Goal: Information Seeking & Learning: Learn about a topic

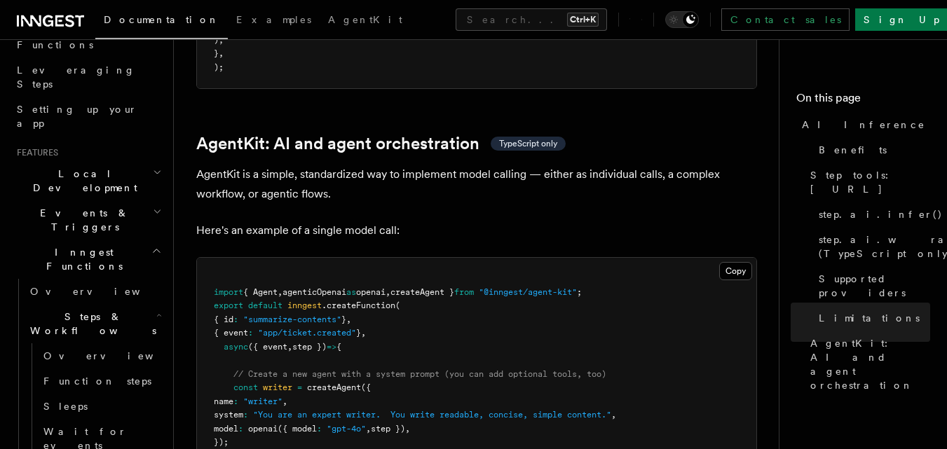
scroll to position [247, 0]
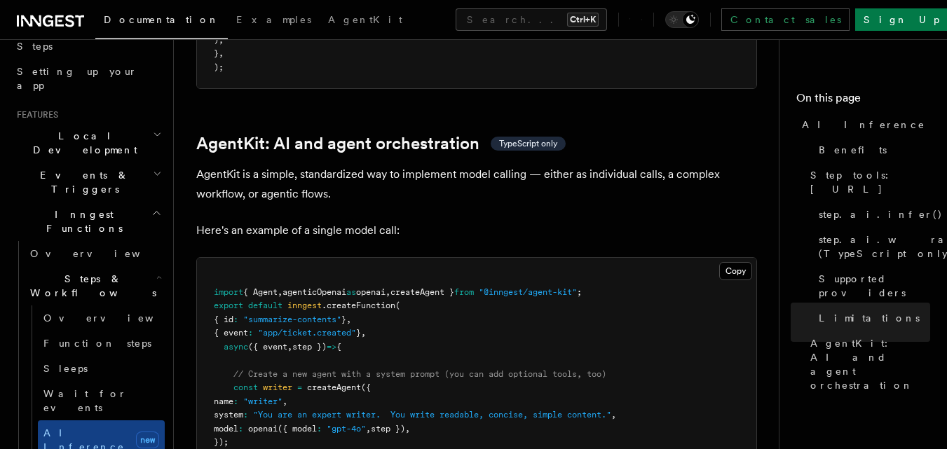
click at [151, 207] on icon "button" at bounding box center [156, 212] width 11 height 11
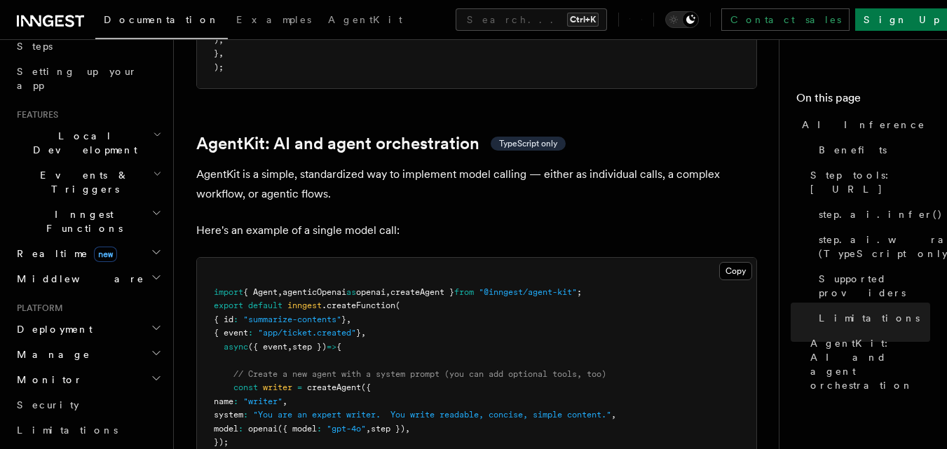
click at [151, 207] on icon "button" at bounding box center [156, 212] width 11 height 11
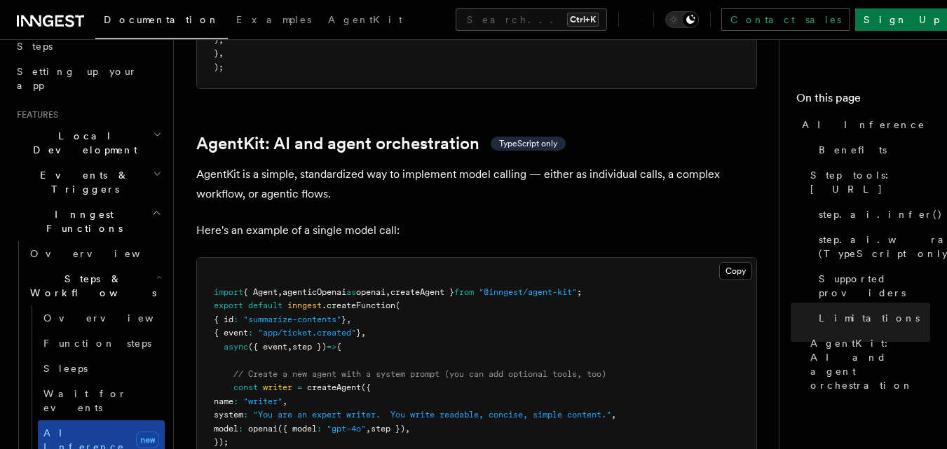
click at [83, 427] on span "AI Inference" at bounding box center [83, 439] width 81 height 25
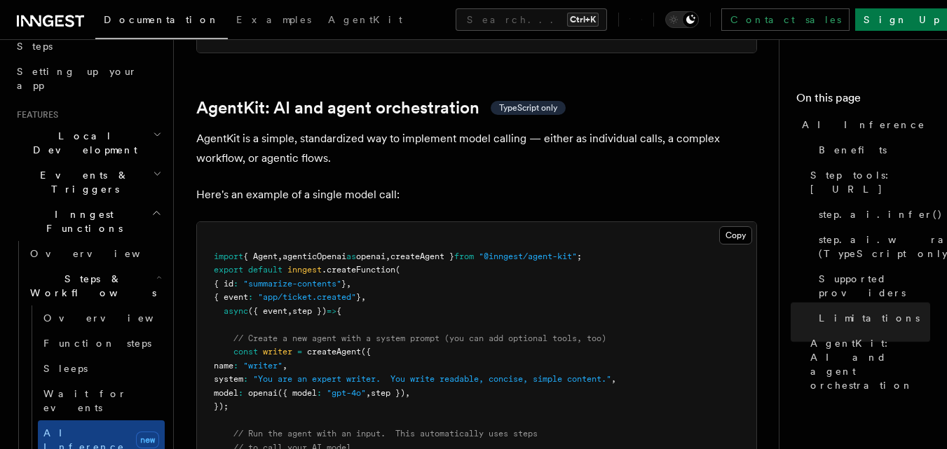
scroll to position [4120, 0]
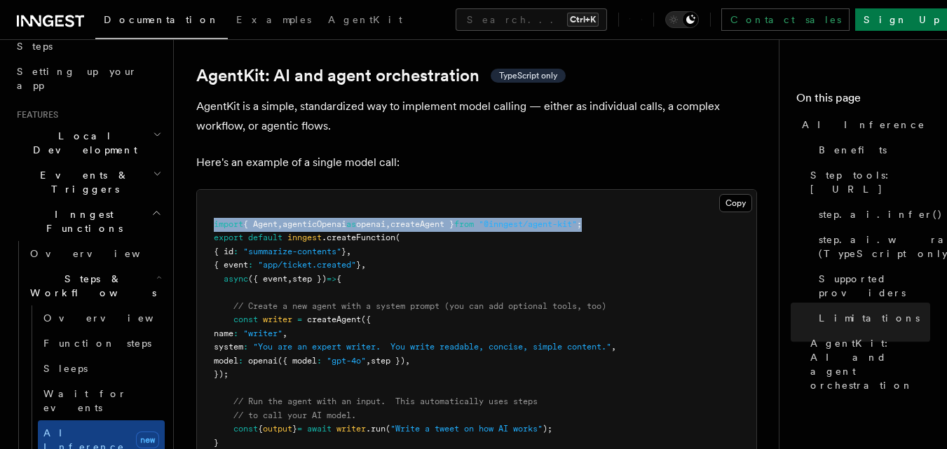
drag, startPoint x: 626, startPoint y: 158, endPoint x: 211, endPoint y: 155, distance: 414.8
click at [211, 190] on pre "import { Agent , agenticOpenai as openai , createAgent } from "@inngest/agent-k…" at bounding box center [476, 340] width 559 height 301
copy span "import { Agent , agenticOpenai as openai , createAgent } from "@inngest/agent-k…"
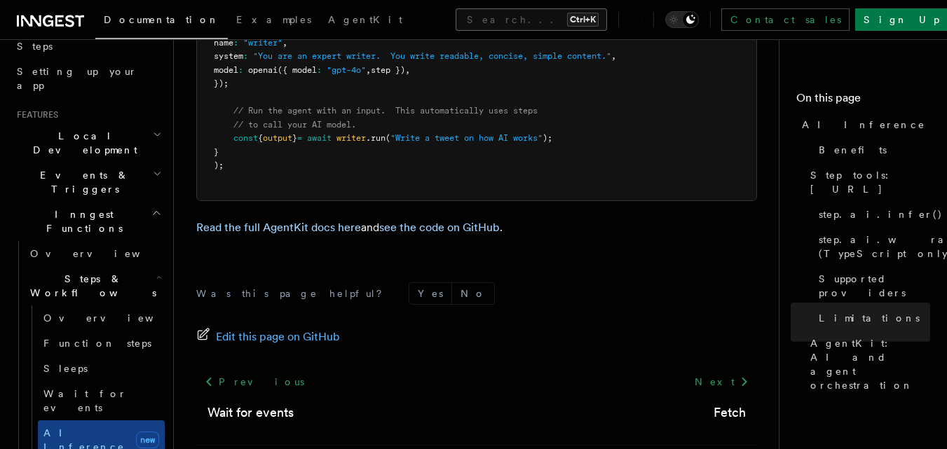
click at [470, 20] on button "Search... Ctrl+K" at bounding box center [530, 19] width 151 height 22
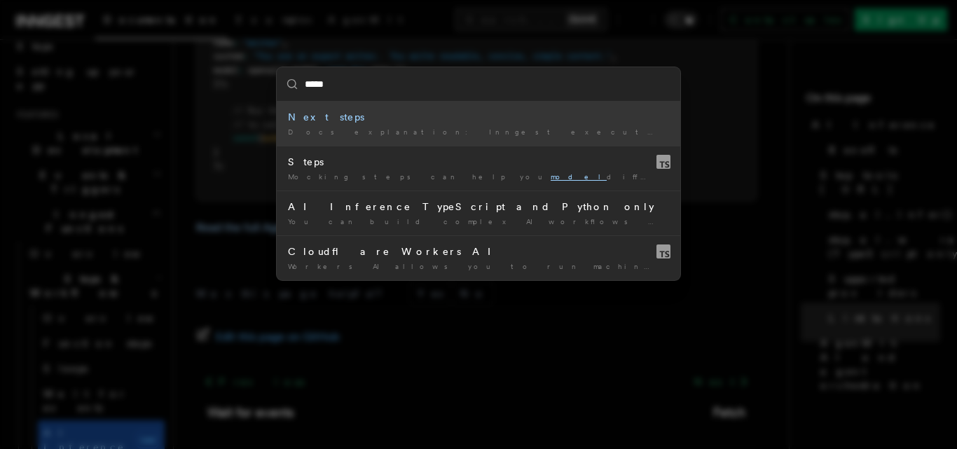
type input "******"
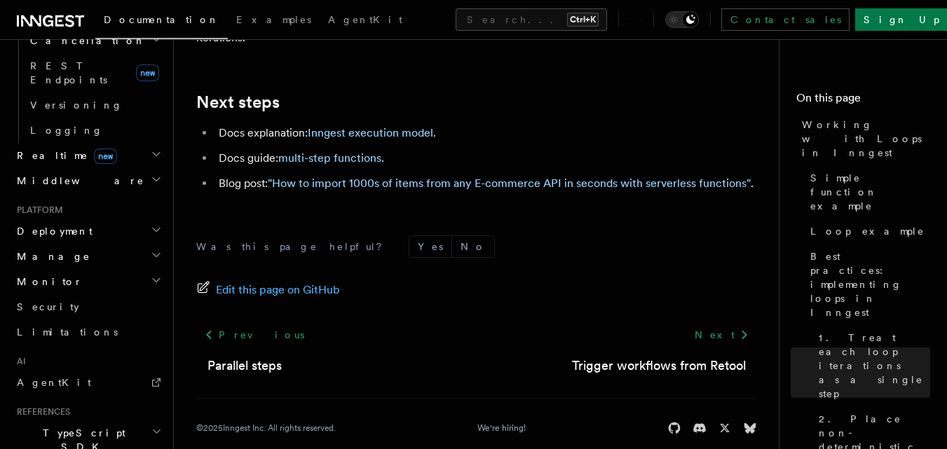
scroll to position [1078, 0]
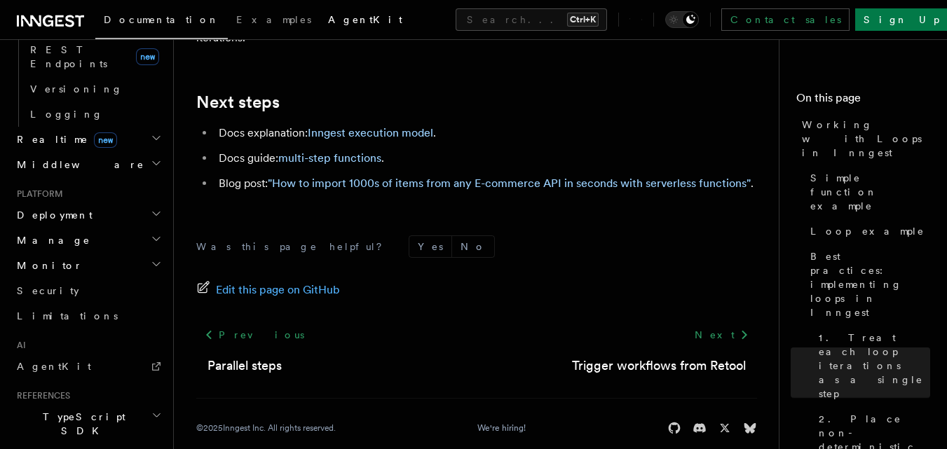
click at [328, 18] on span "AgentKit" at bounding box center [365, 19] width 74 height 11
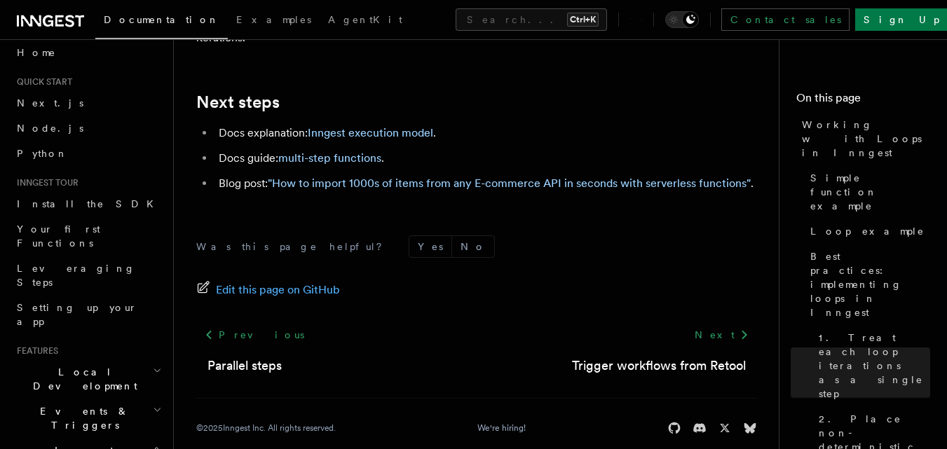
scroll to position [0, 0]
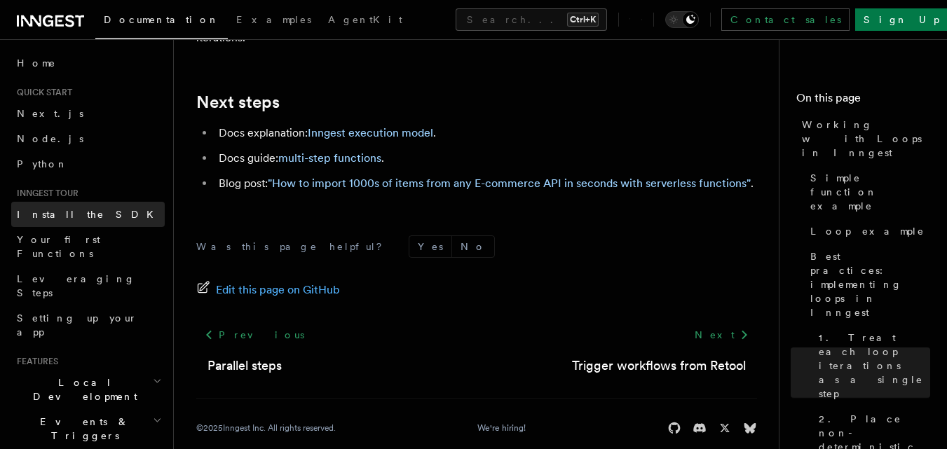
click at [39, 215] on span "Install the SDK" at bounding box center [89, 214] width 145 height 11
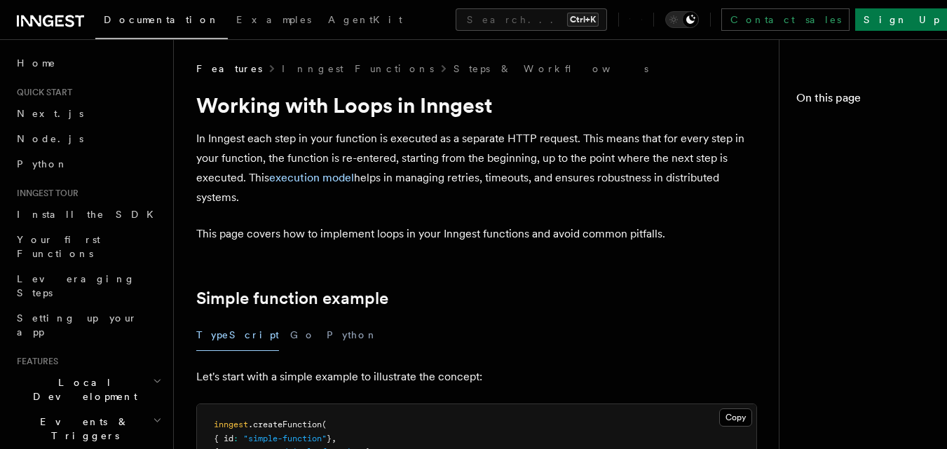
scroll to position [2631, 0]
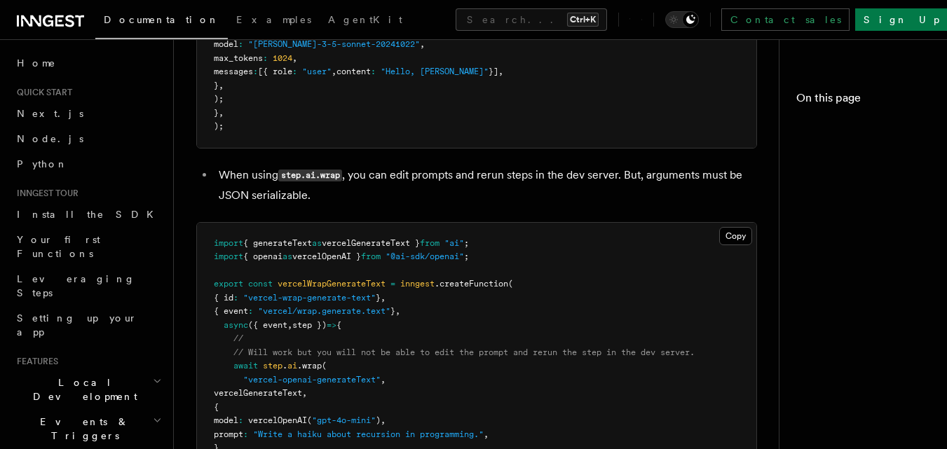
scroll to position [4411, 0]
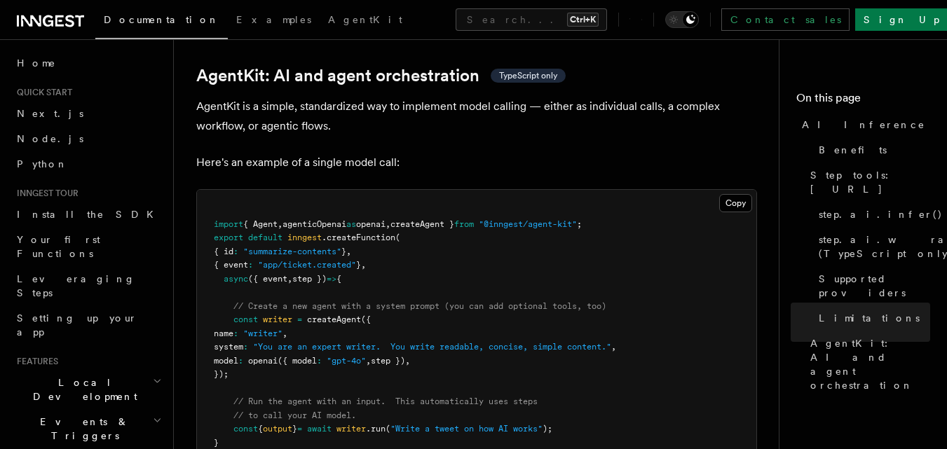
scroll to position [4052, 0]
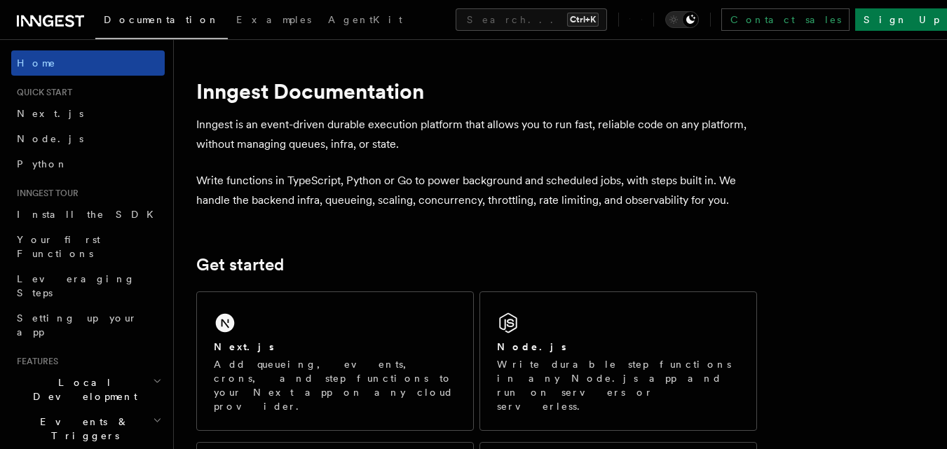
click at [76, 66] on link "Home" at bounding box center [87, 62] width 153 height 25
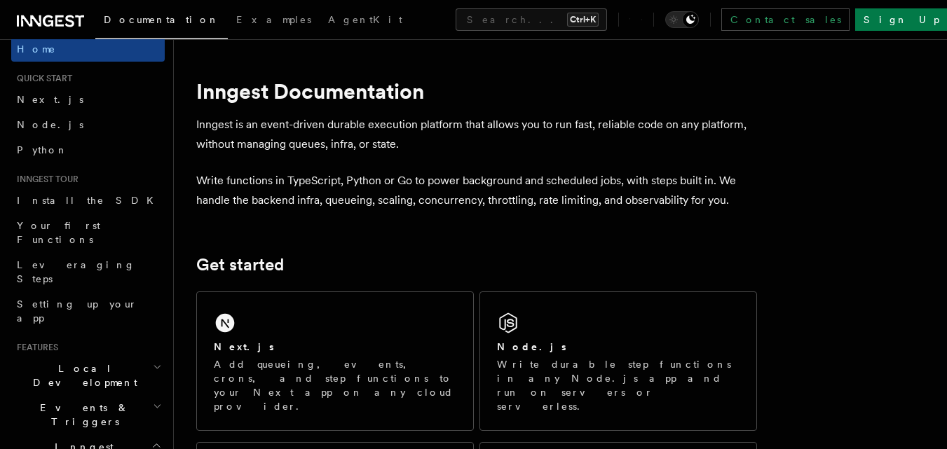
scroll to position [6, 0]
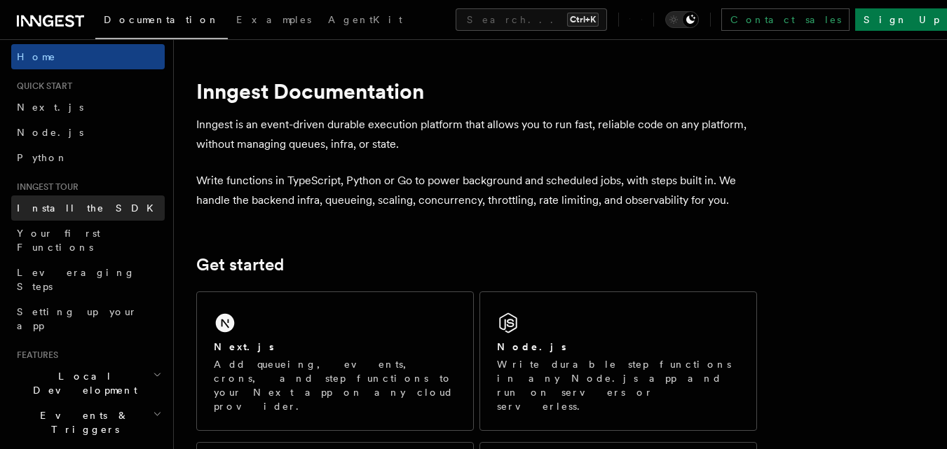
click at [53, 209] on span "Install the SDK" at bounding box center [89, 208] width 145 height 11
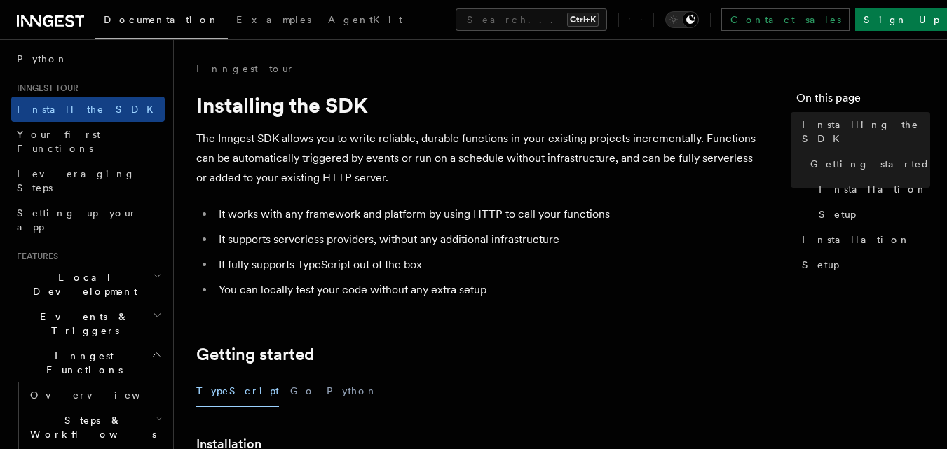
scroll to position [109, 0]
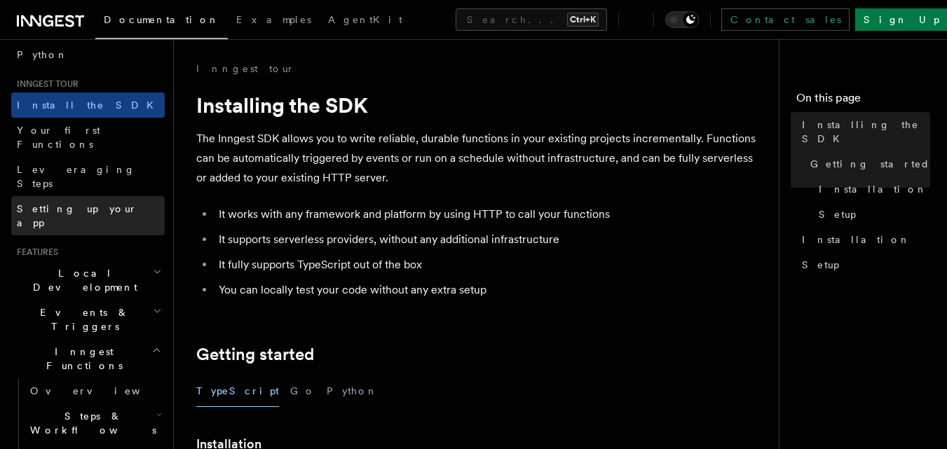
click at [59, 203] on span "Setting up your app" at bounding box center [77, 215] width 121 height 25
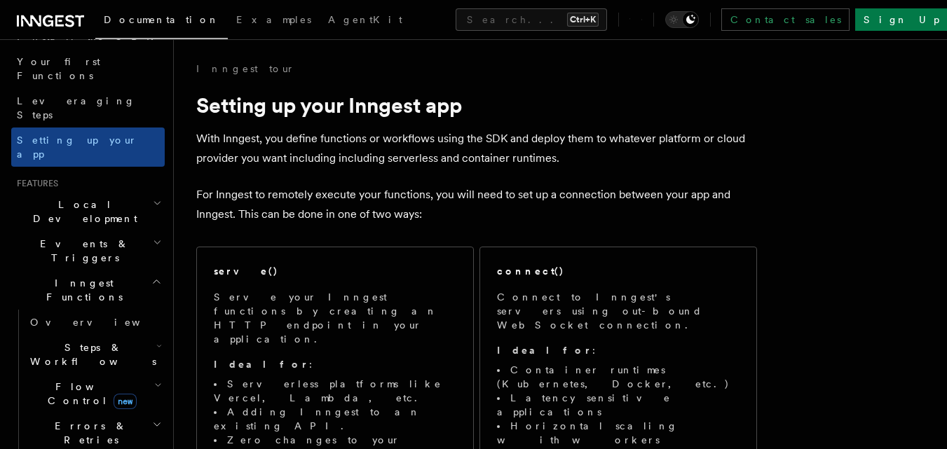
scroll to position [186, 0]
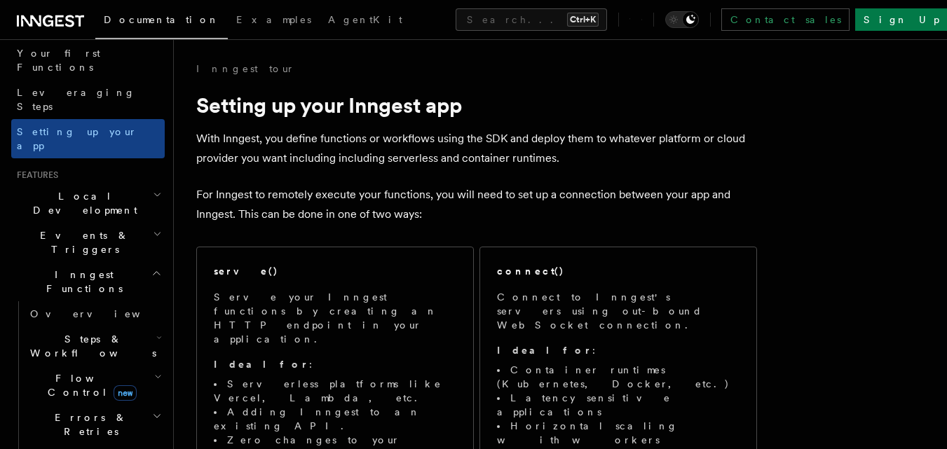
click at [151, 268] on icon "button" at bounding box center [156, 273] width 11 height 11
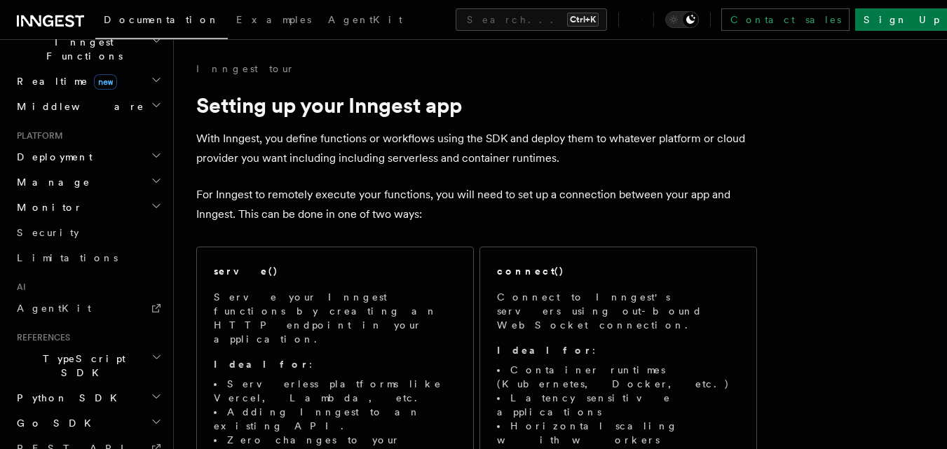
scroll to position [420, 0]
click at [93, 294] on link "AgentKit" at bounding box center [87, 306] width 153 height 25
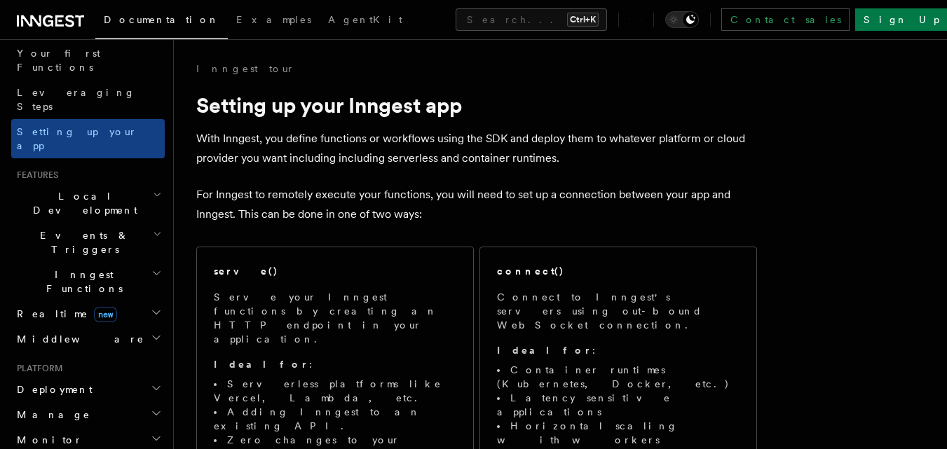
scroll to position [183, 0]
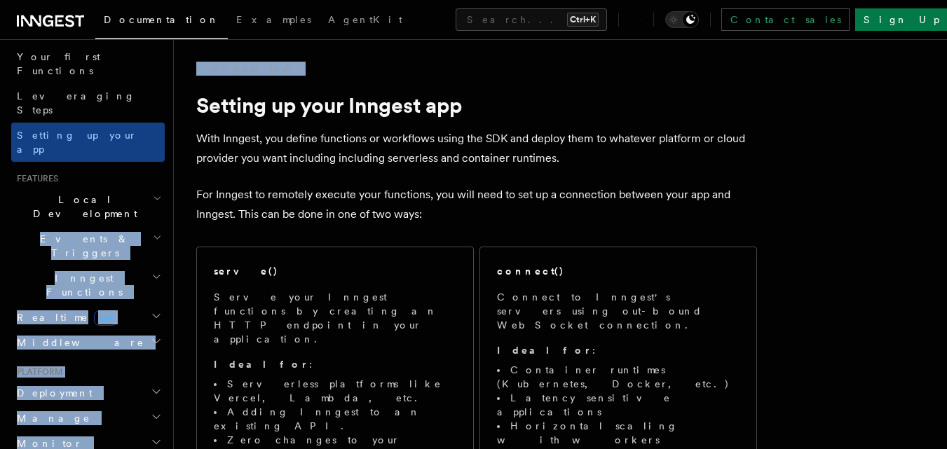
drag, startPoint x: 173, startPoint y: 156, endPoint x: 175, endPoint y: 98, distance: 58.2
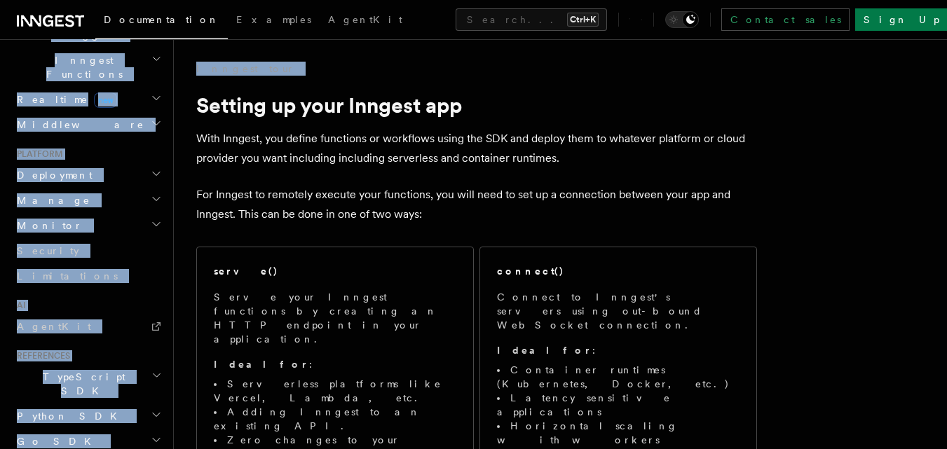
scroll to position [402, 0]
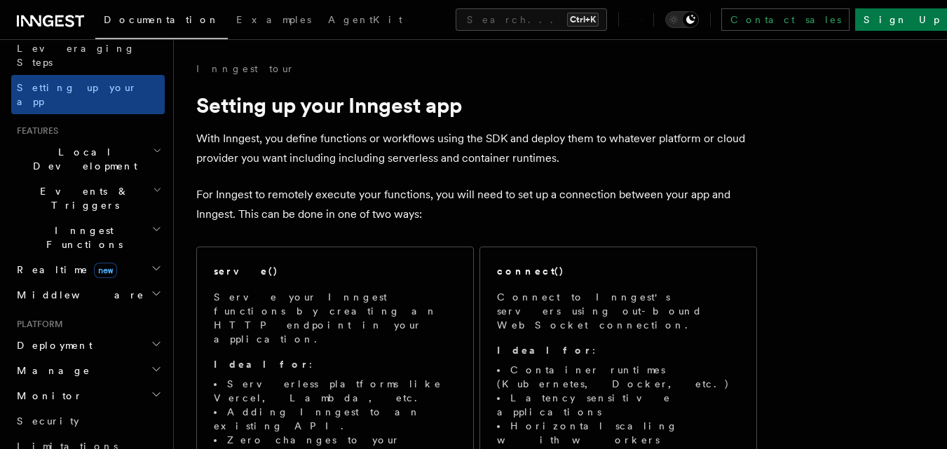
scroll to position [221, 0]
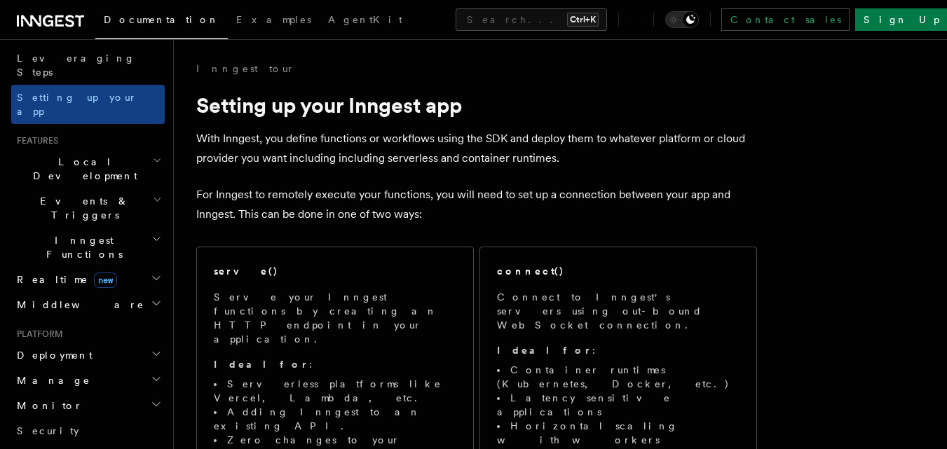
click at [151, 233] on icon "button" at bounding box center [156, 238] width 11 height 11
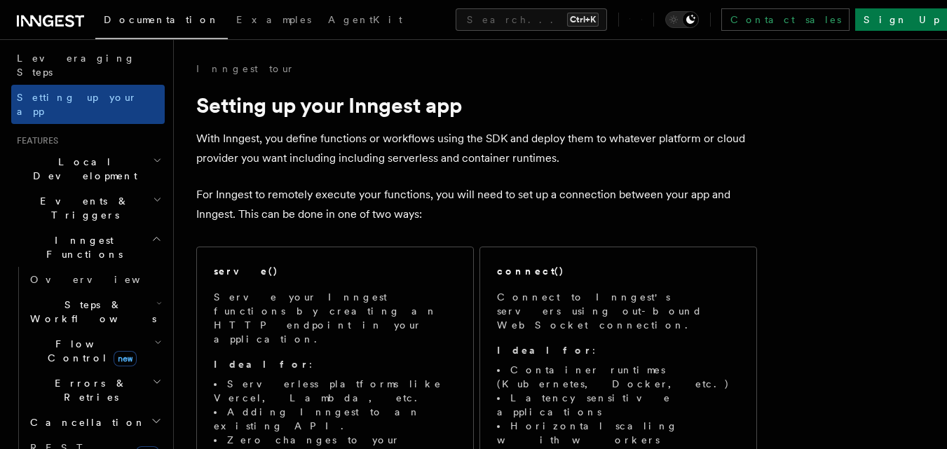
click at [156, 298] on icon "button" at bounding box center [159, 303] width 6 height 11
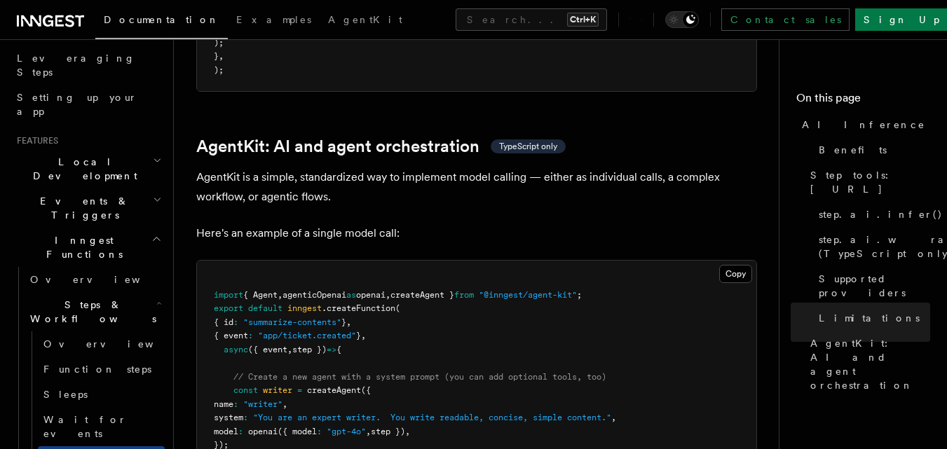
scroll to position [4026, 0]
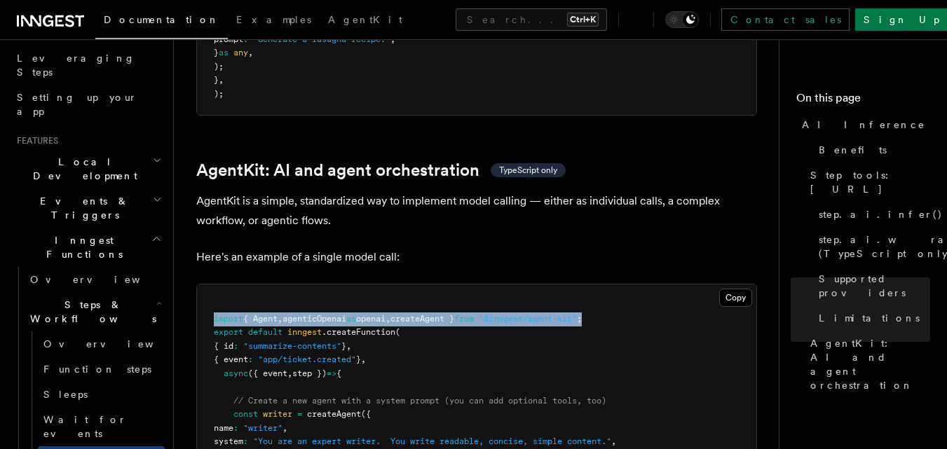
drag, startPoint x: 624, startPoint y: 255, endPoint x: 212, endPoint y: 252, distance: 411.3
click at [212, 284] on pre "import { Agent , agenticOpenai as openai , createAgent } from "@inngest/agent-k…" at bounding box center [476, 434] width 559 height 301
copy span "import { Agent , agenticOpenai as openai , createAgent } from "@inngest/agent-k…"
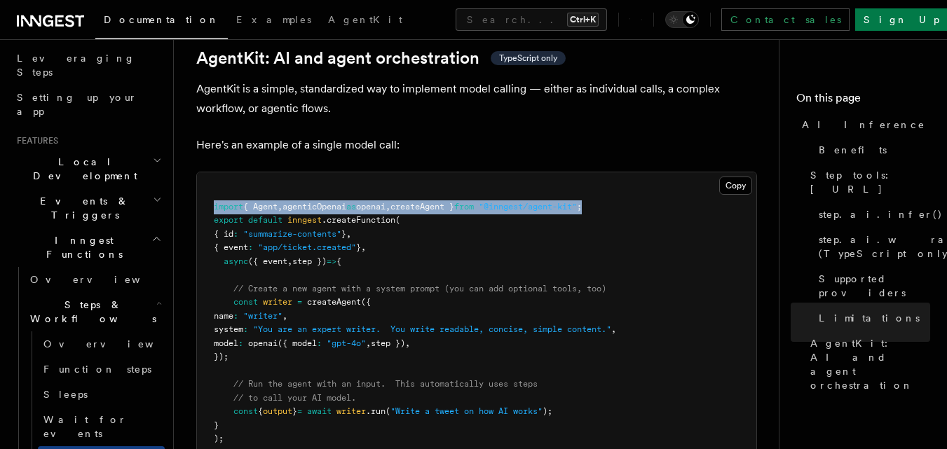
scroll to position [4162, 0]
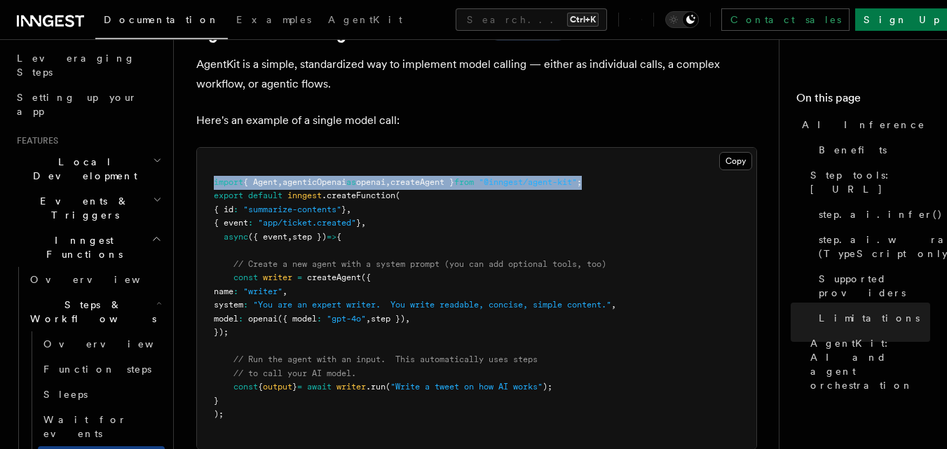
drag, startPoint x: 254, startPoint y: 266, endPoint x: 226, endPoint y: 212, distance: 60.2
click at [226, 212] on pre "import { Agent , agenticOpenai as openai , createAgent } from "@inngest/agent-k…" at bounding box center [476, 298] width 559 height 301
copy code "const writer = createAgent ({ name : "writer" , system : "You are an expert wri…"
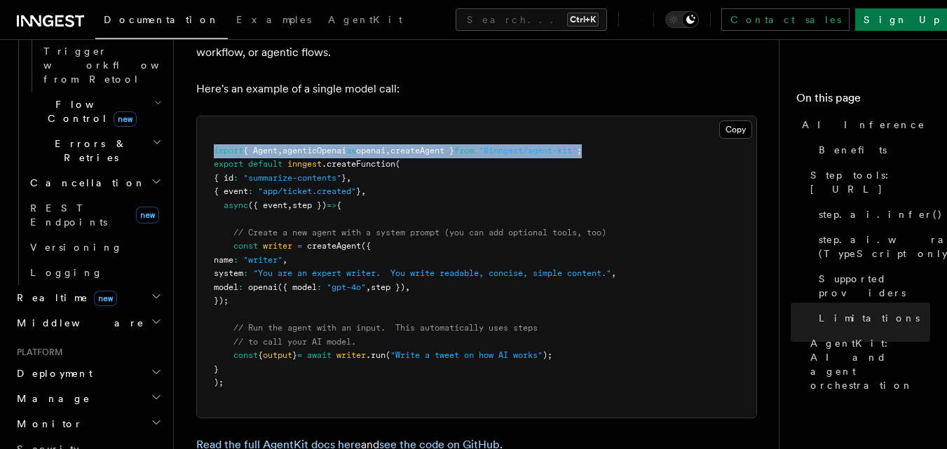
scroll to position [914, 0]
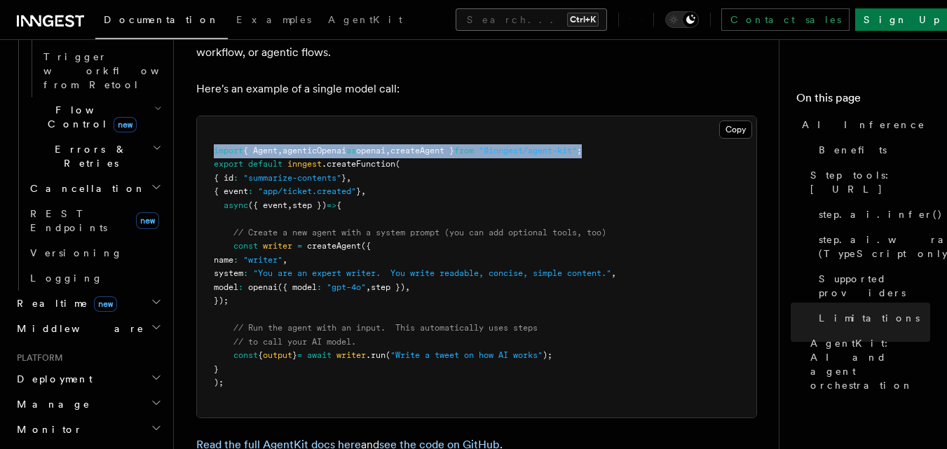
click at [455, 18] on button "Search... Ctrl+K" at bounding box center [530, 19] width 151 height 22
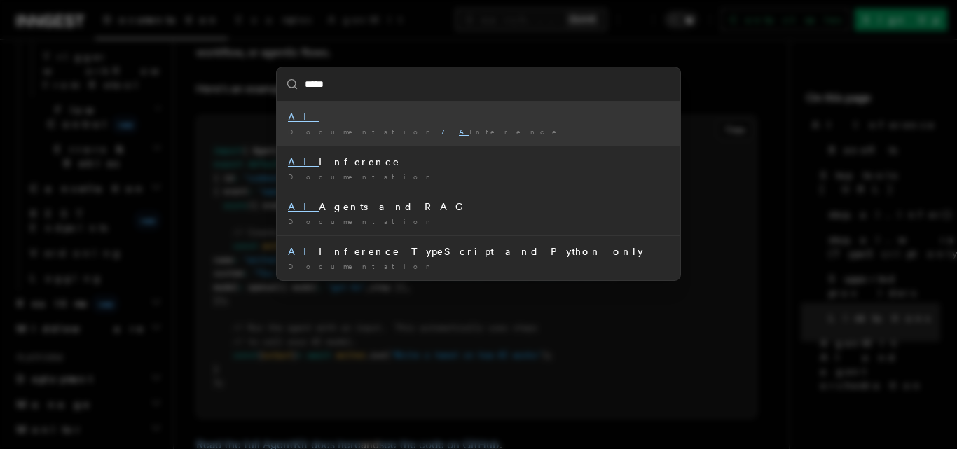
type input "******"
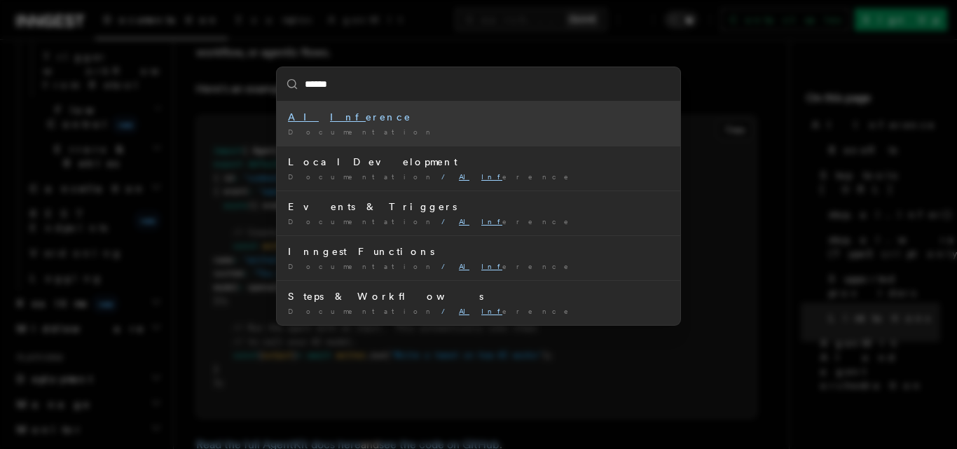
click at [327, 121] on div "AI Inf erence" at bounding box center [478, 117] width 381 height 14
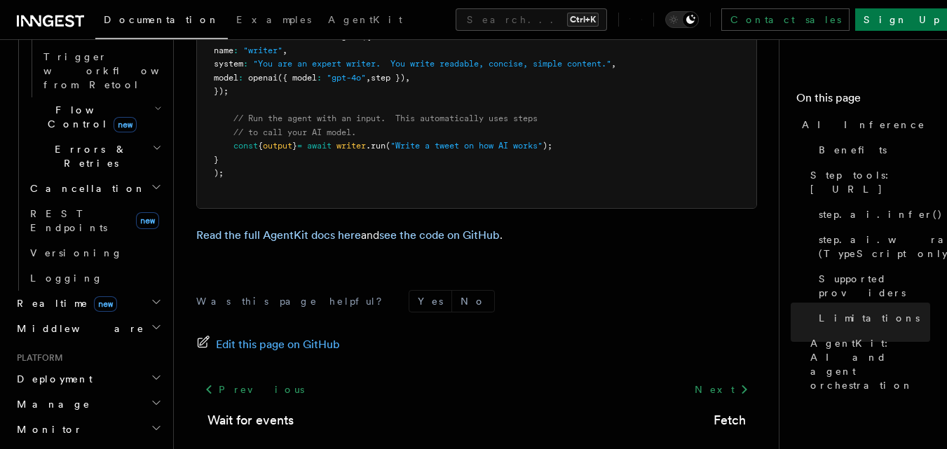
scroll to position [4411, 0]
